Goal: Task Accomplishment & Management: Manage account settings

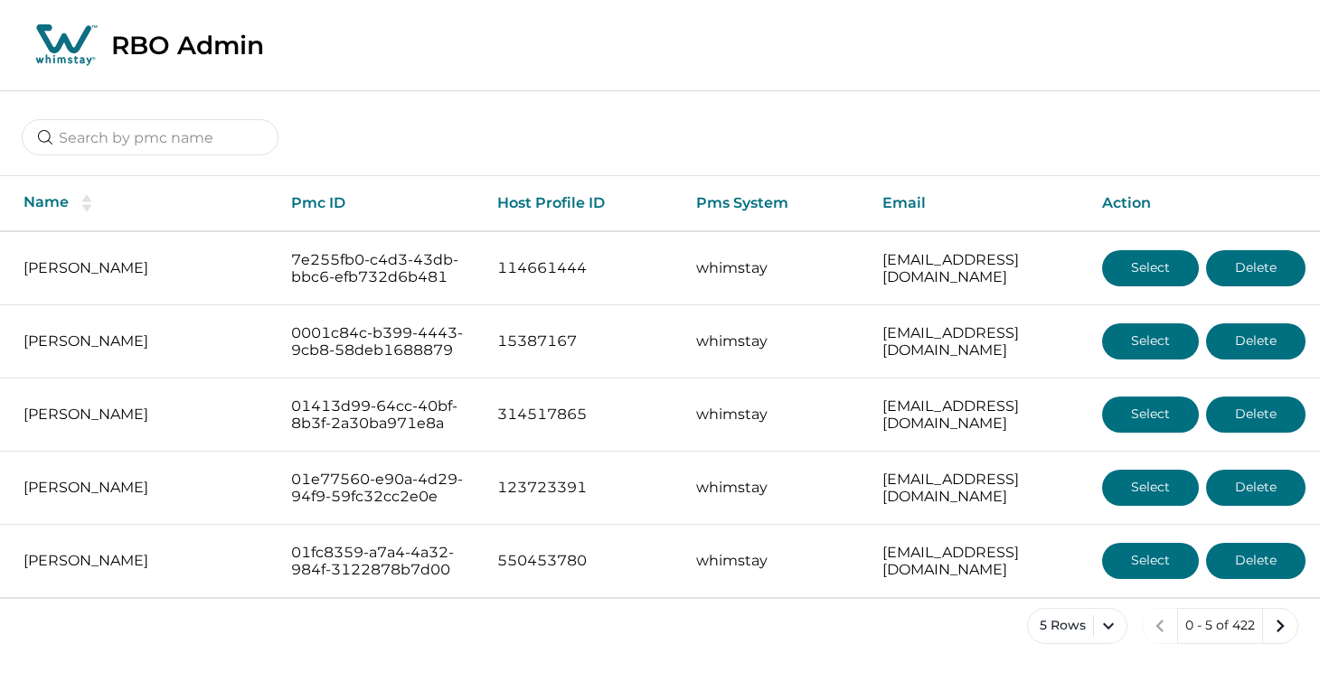
click at [76, 156] on div at bounding box center [150, 138] width 257 height 38
click at [89, 143] on input at bounding box center [150, 137] width 257 height 36
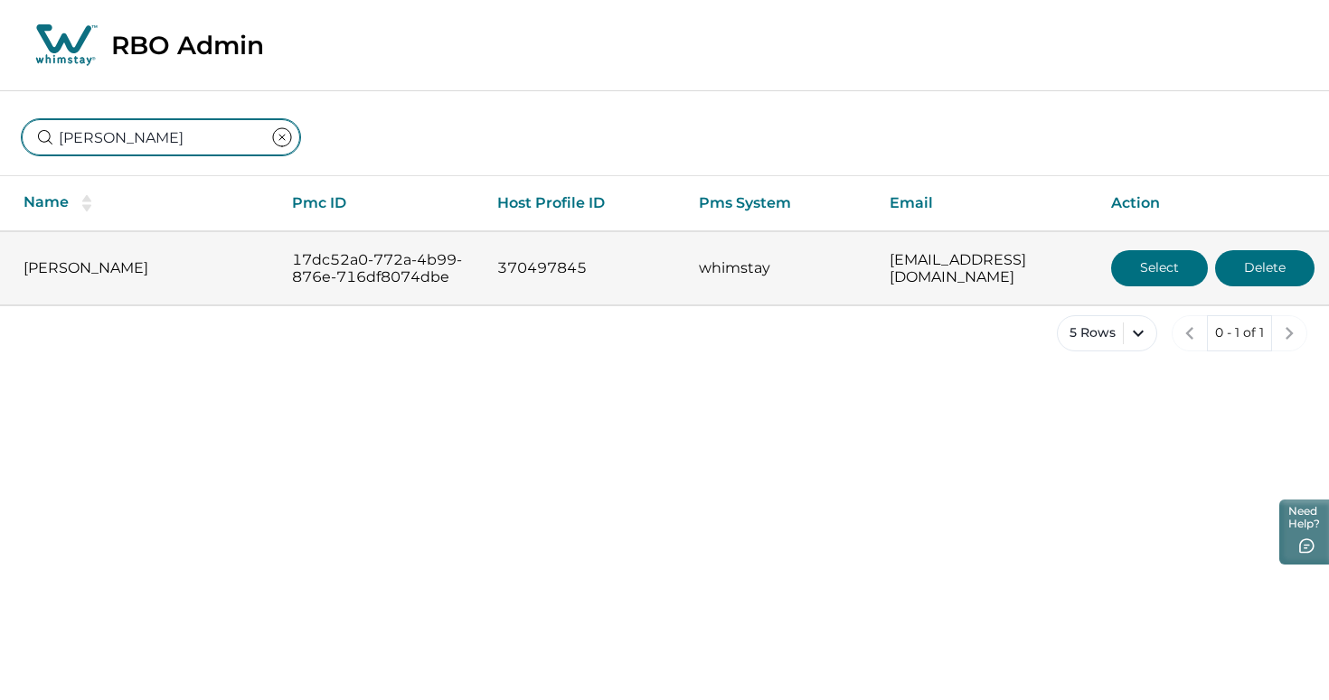
type input "[PERSON_NAME]"
click at [1162, 281] on button "Select" at bounding box center [1159, 268] width 97 height 36
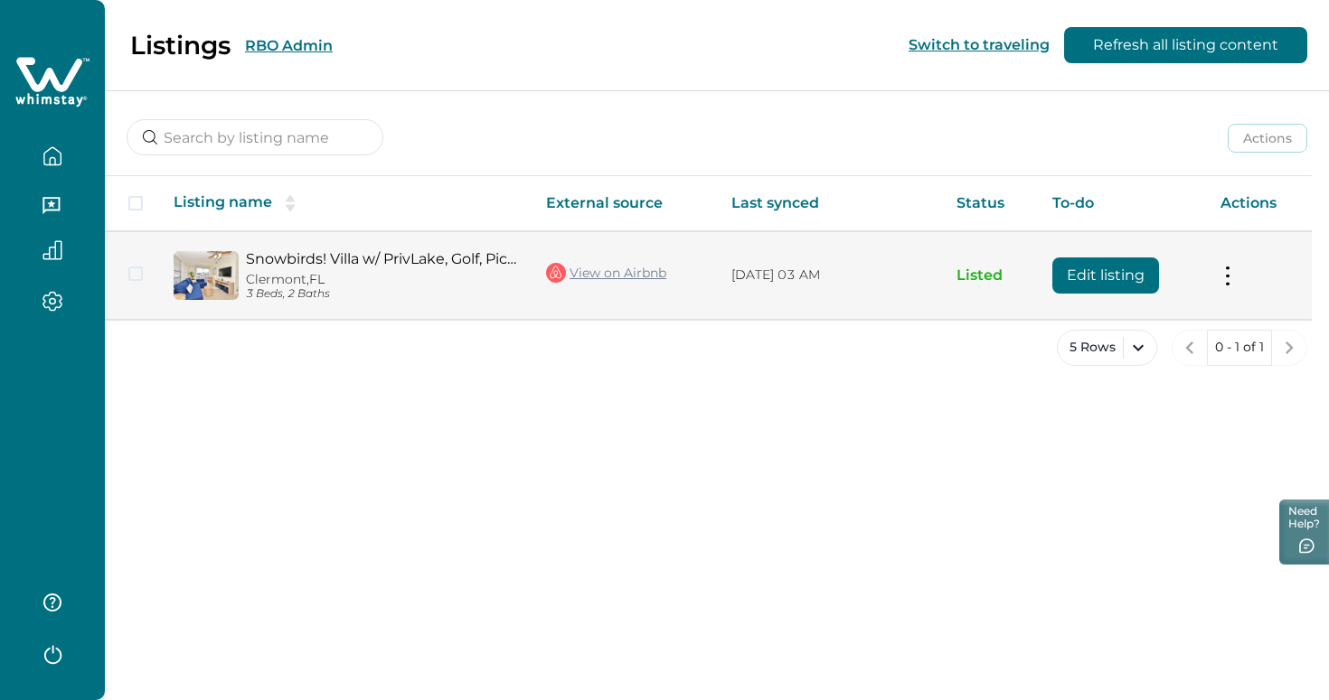
click at [1112, 273] on button "Edit listing" at bounding box center [1105, 276] width 107 height 36
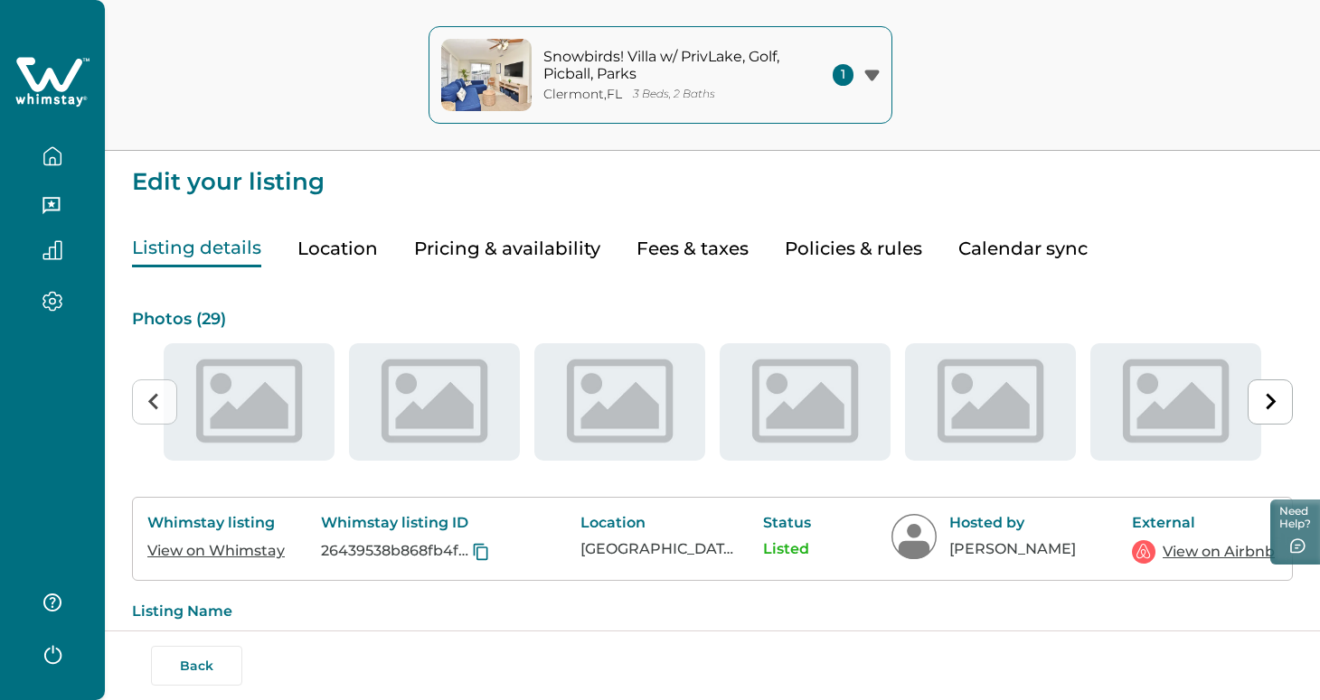
type input "15"
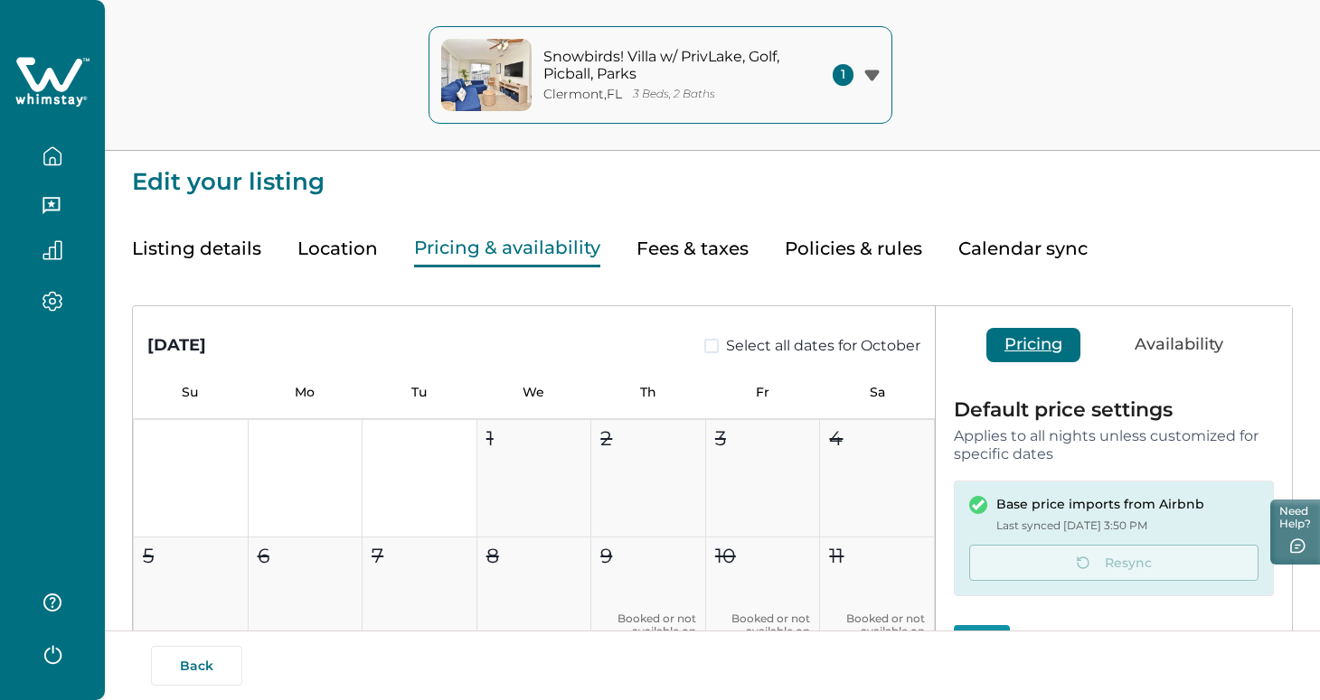
click at [494, 259] on button "Pricing & availability" at bounding box center [507, 248] width 186 height 37
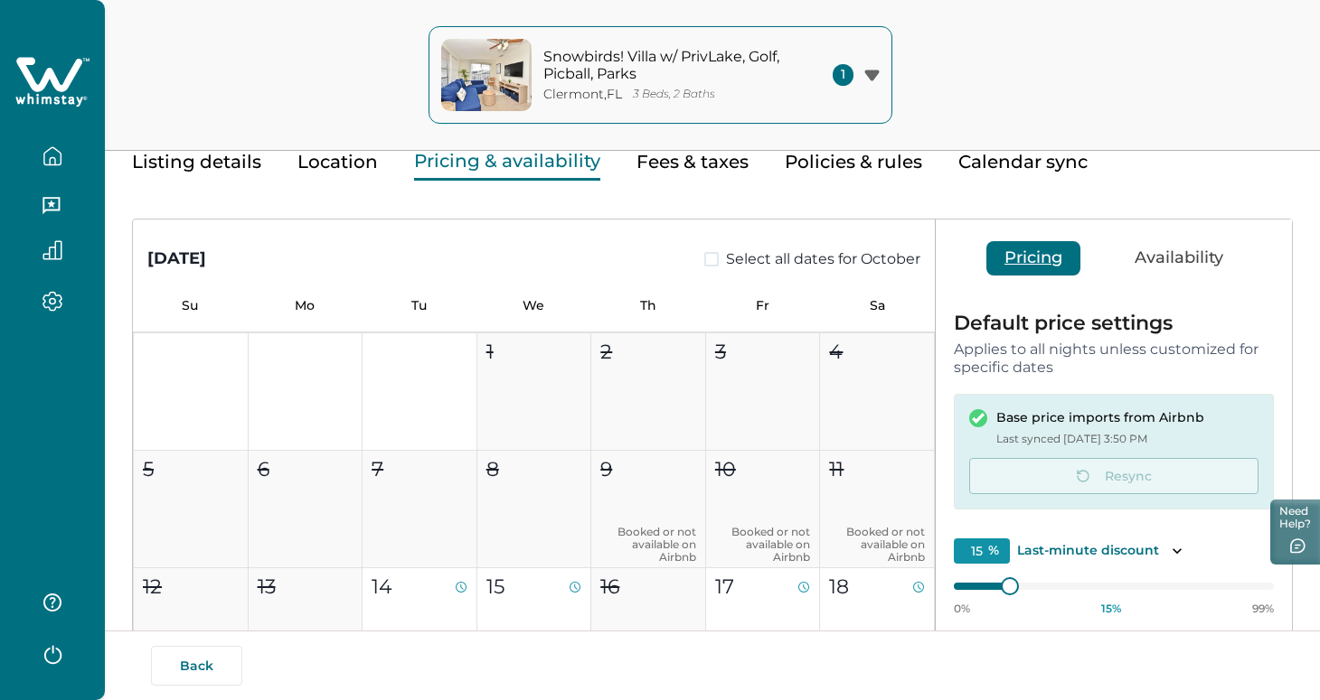
scroll to position [259, 0]
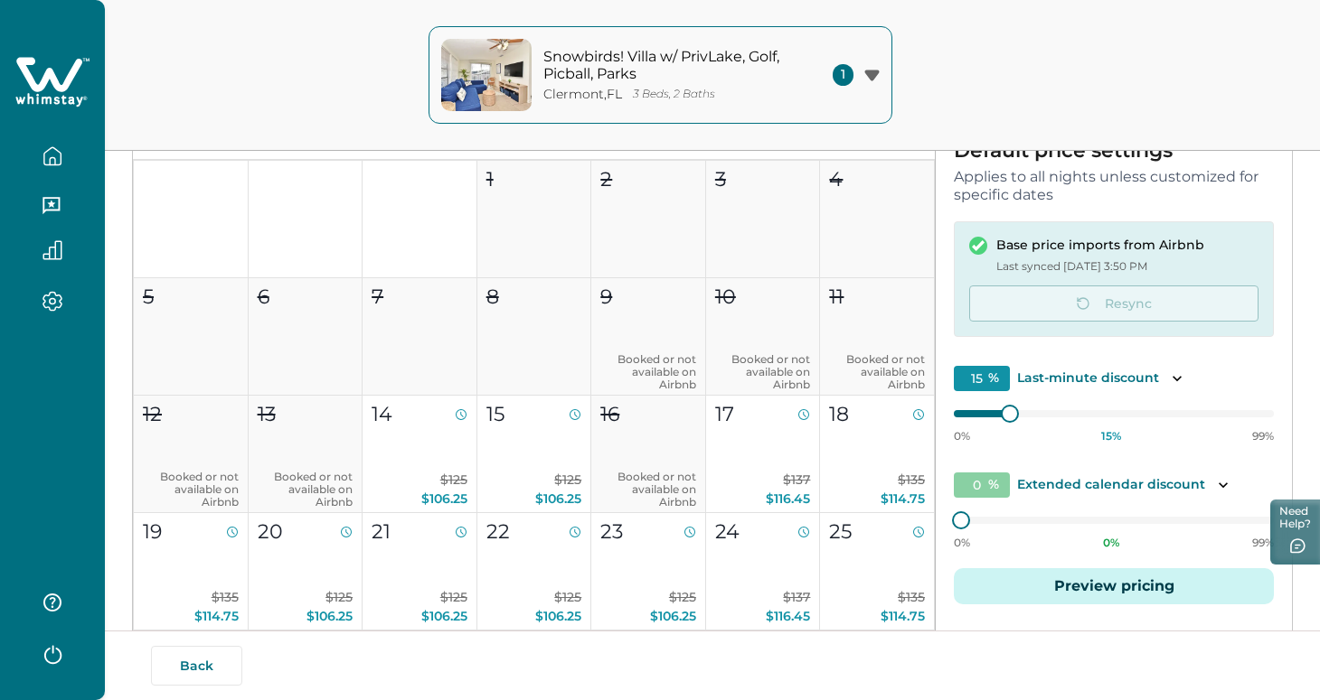
click at [1130, 587] on button "Preview pricing" at bounding box center [1113, 586] width 320 height 36
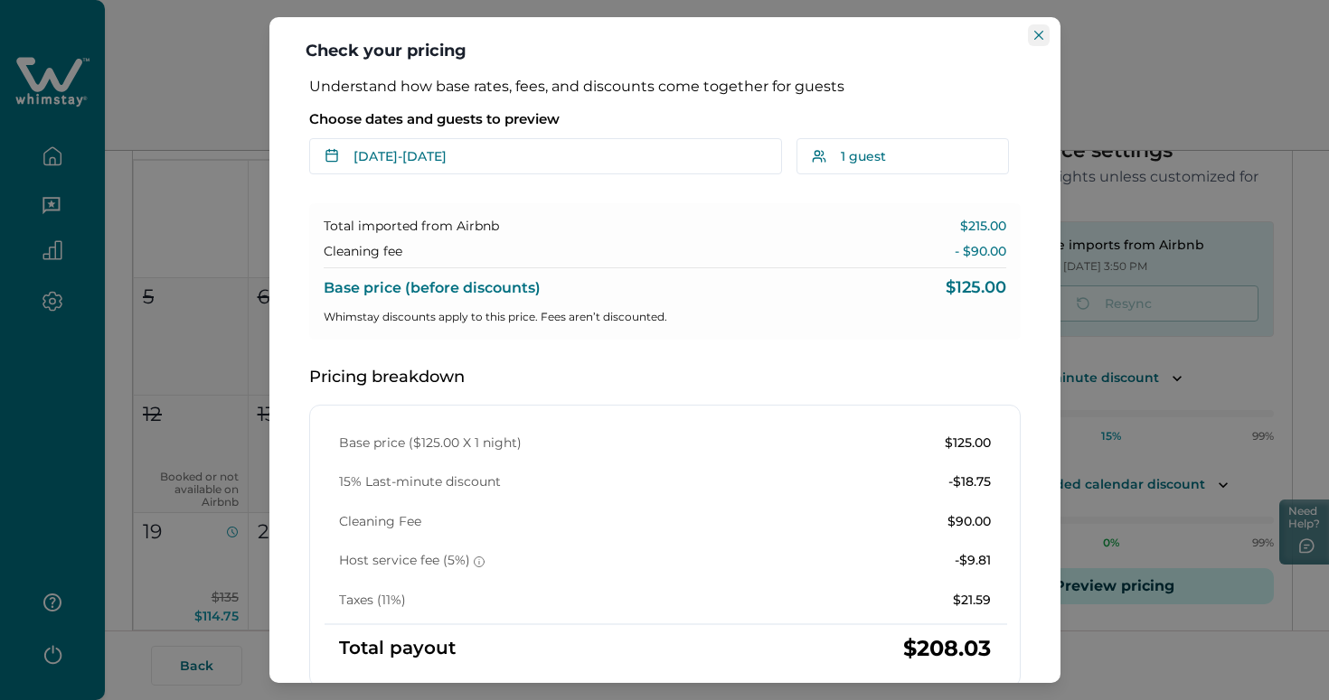
click at [1039, 36] on icon "Close" at bounding box center [1038, 35] width 9 height 9
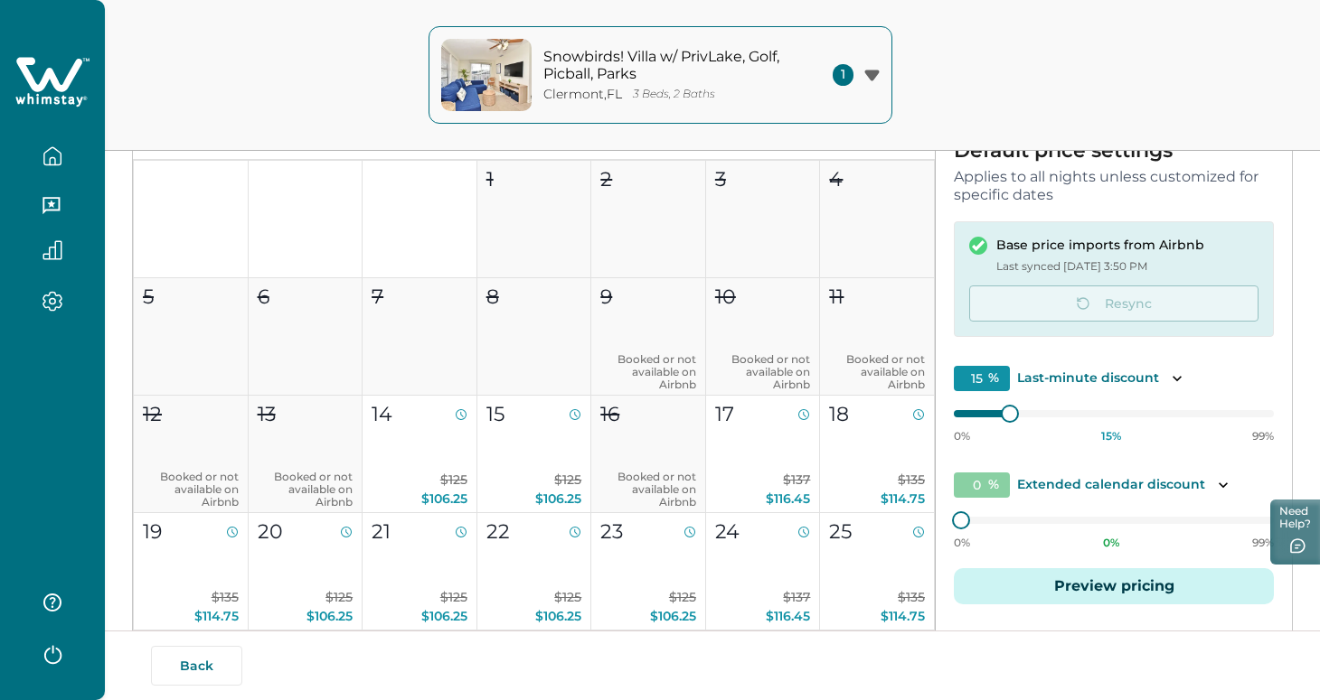
scroll to position [0, 0]
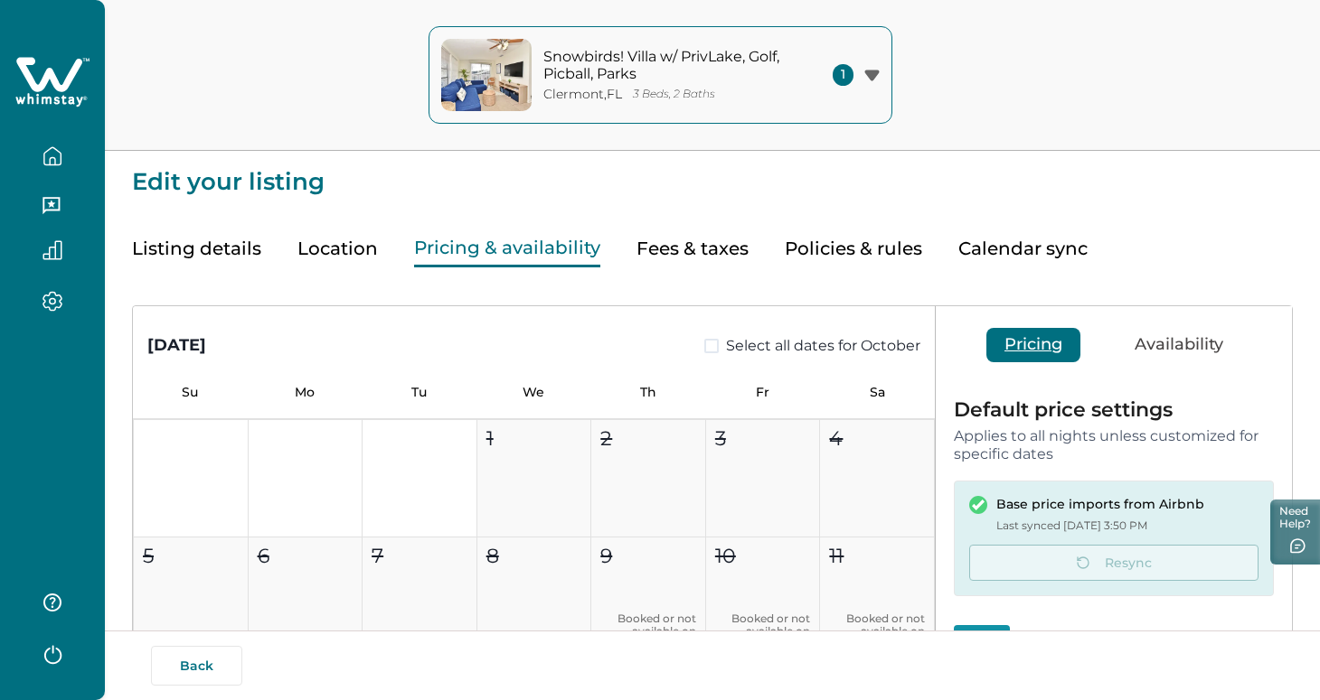
click at [169, 256] on button "Listing details" at bounding box center [196, 248] width 129 height 37
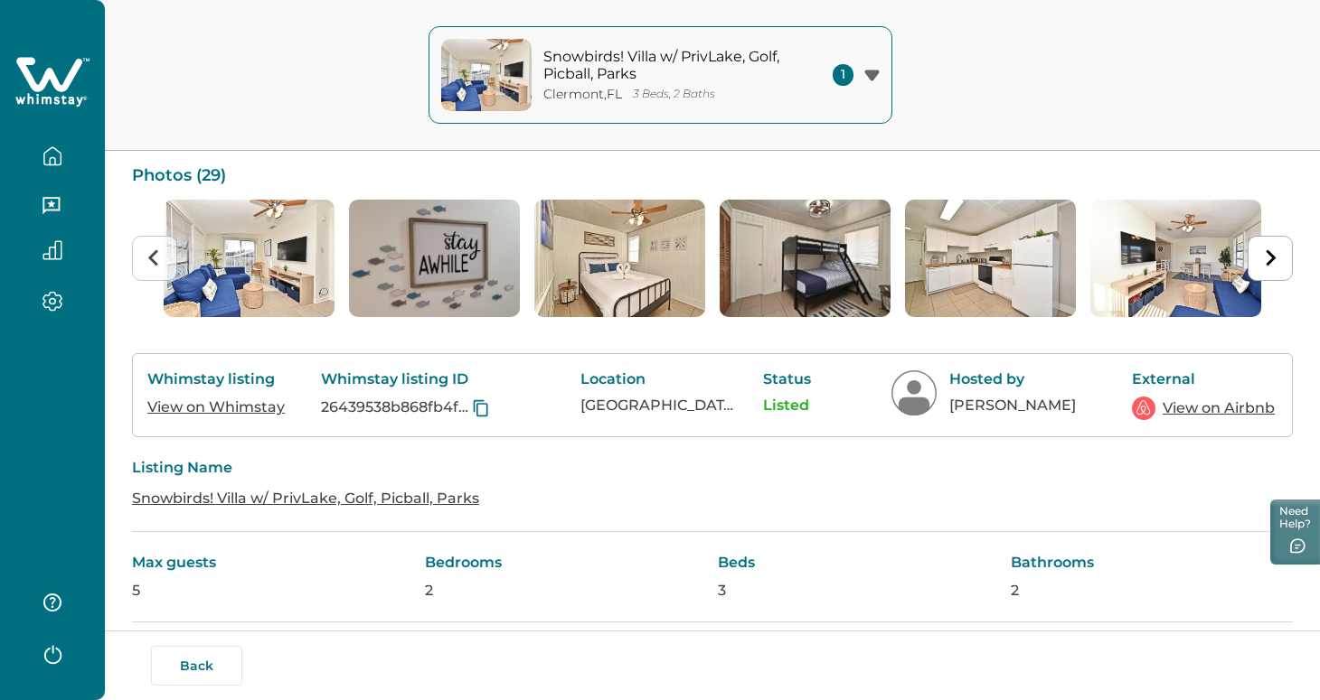
scroll to position [268, 0]
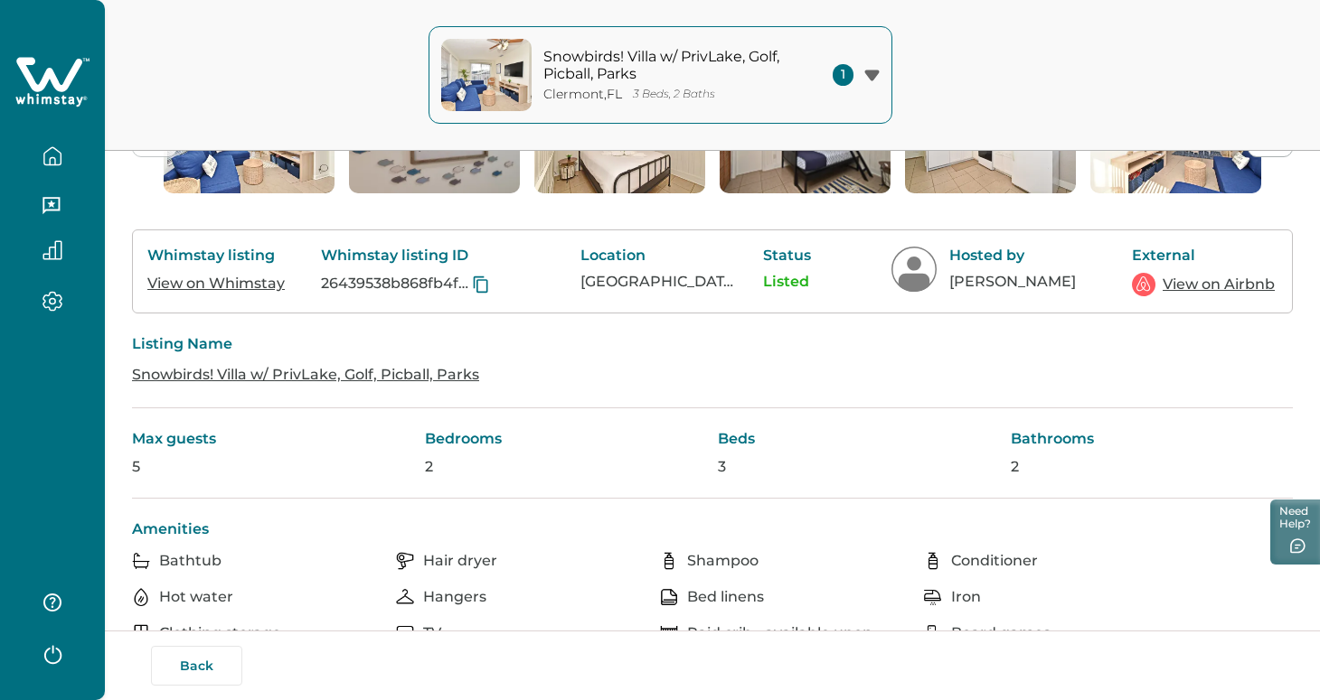
click at [1209, 284] on link "View on Airbnb" at bounding box center [1218, 285] width 112 height 22
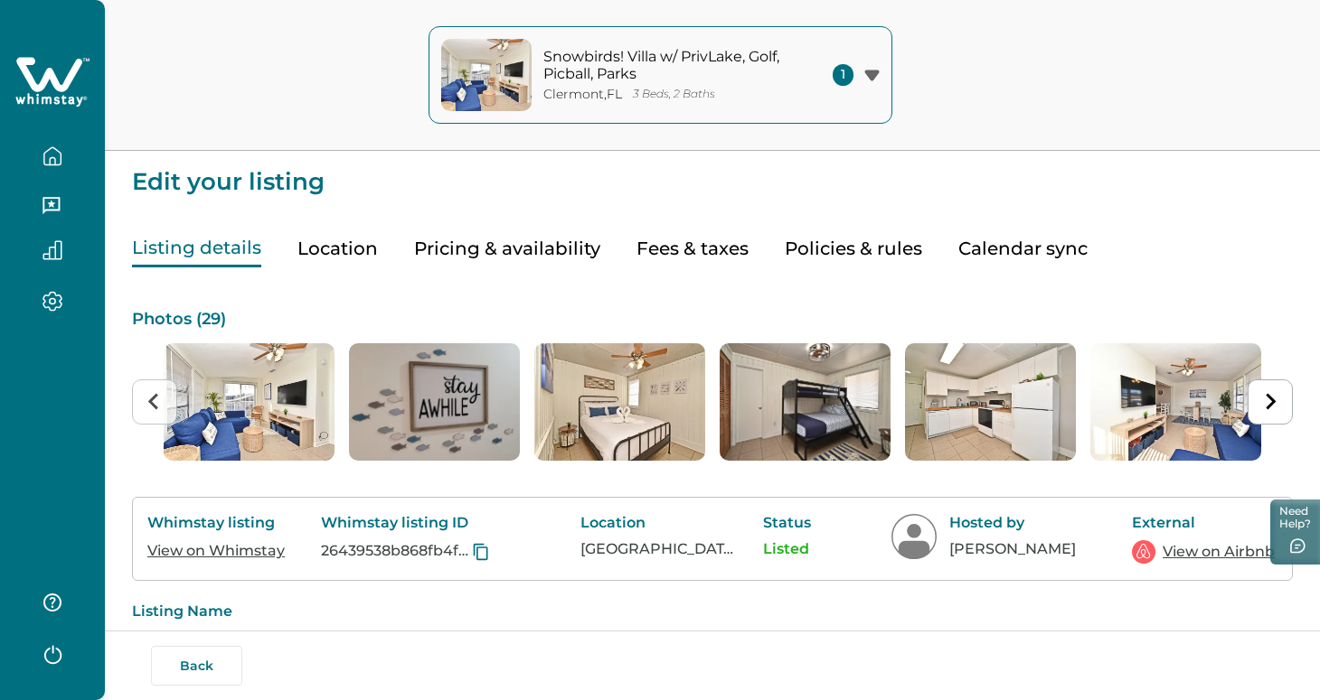
click at [512, 239] on button "Pricing & availability" at bounding box center [507, 248] width 186 height 37
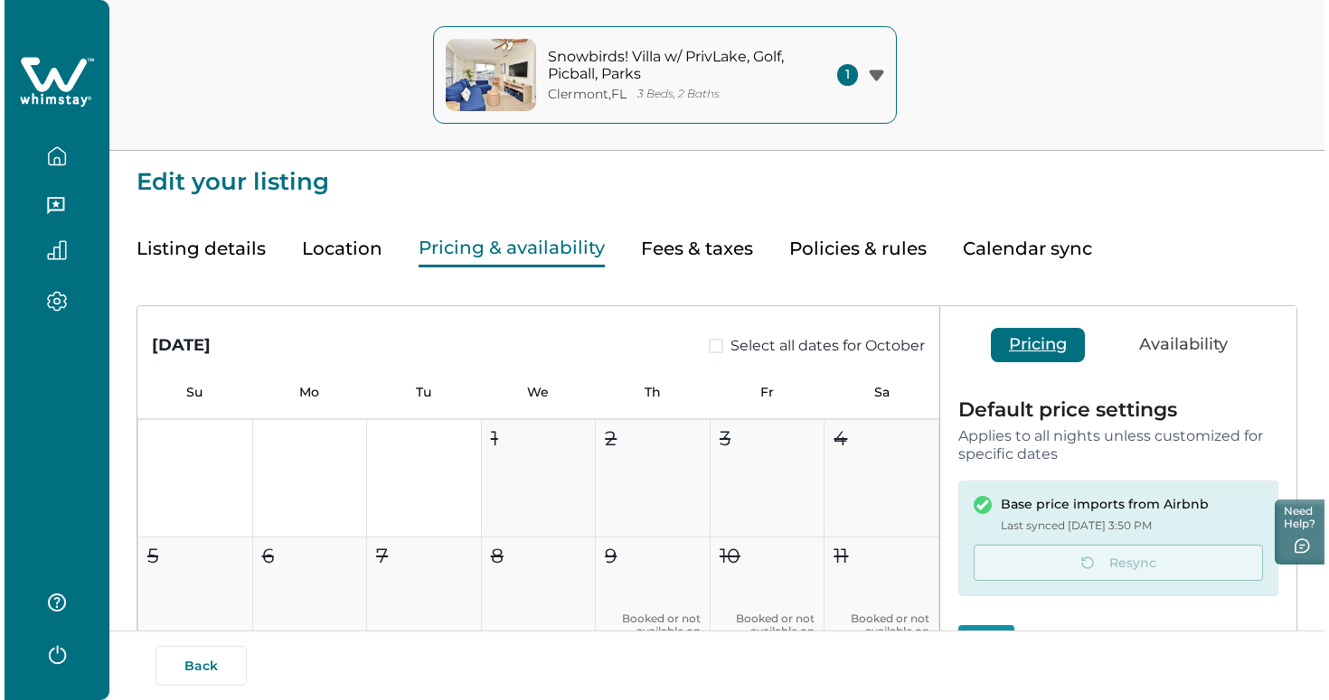
scroll to position [360, 0]
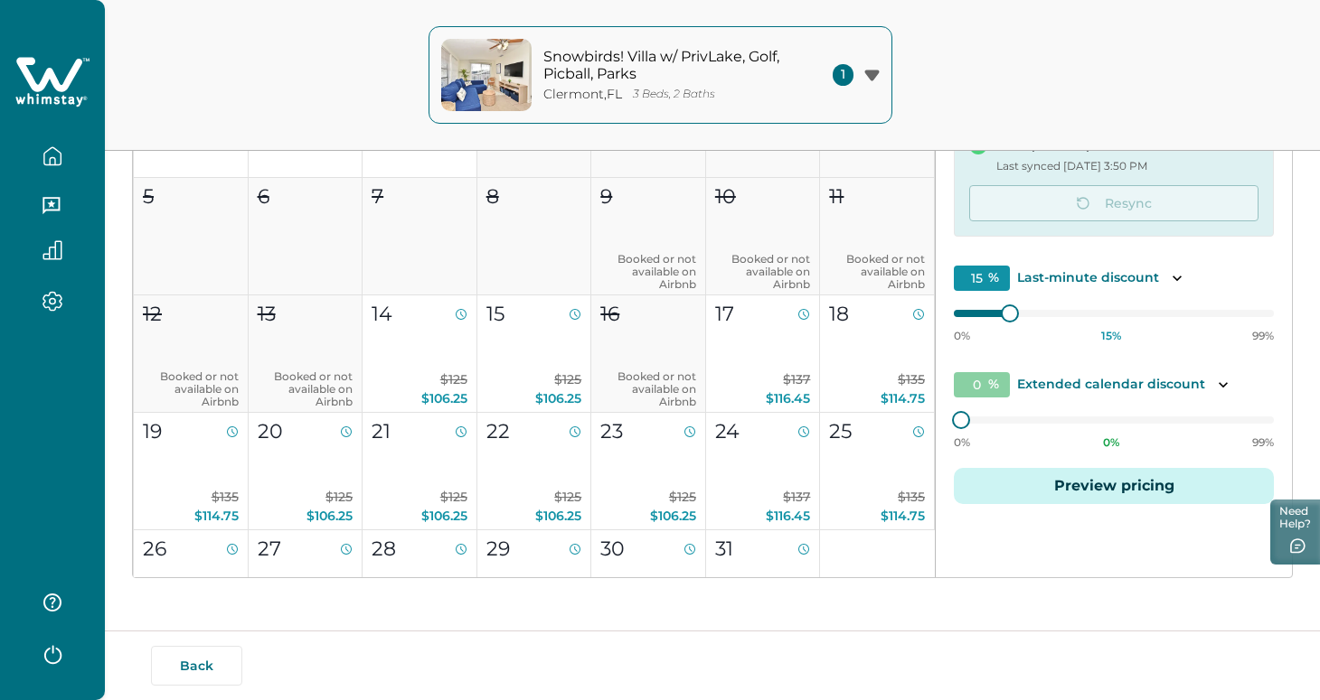
click at [1104, 499] on button "Preview pricing" at bounding box center [1113, 486] width 320 height 36
